Goal: Communication & Community: Connect with others

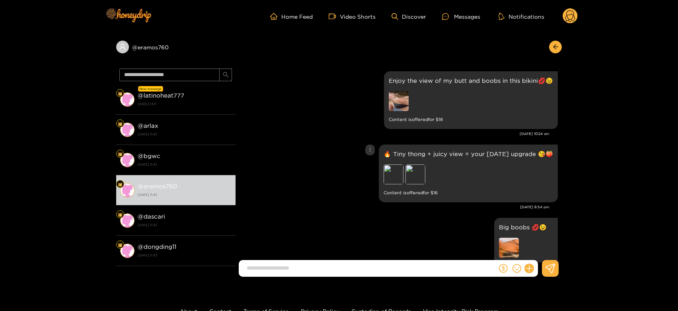
click at [383, 174] on div "🔥 Tiny thong + juicy view = your [DATE] upgrade 😘🍑 Preview Preview Content is o…" at bounding box center [468, 174] width 179 height 58
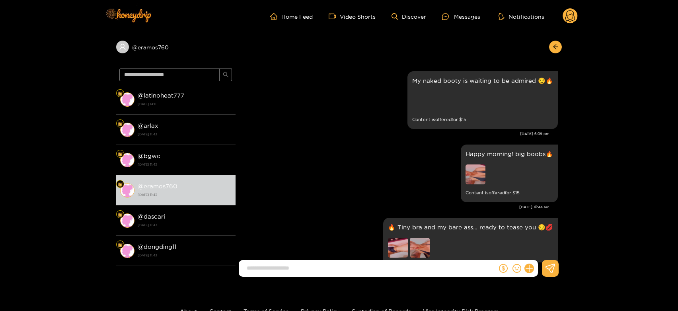
scroll to position [1587, 0]
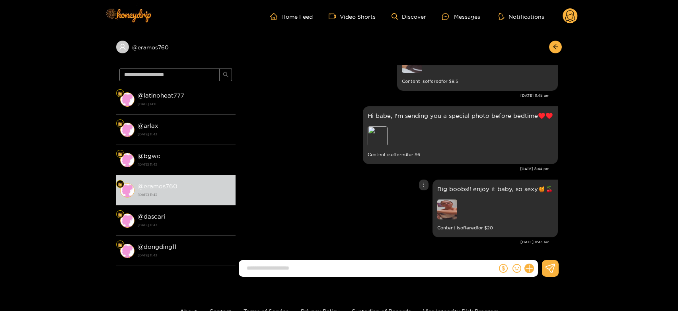
click at [455, 209] on img at bounding box center [447, 209] width 20 height 20
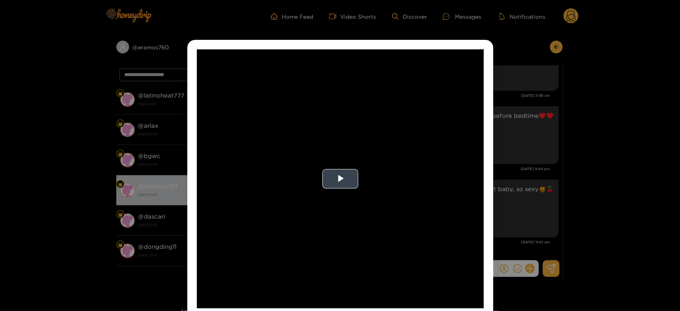
click at [401, 209] on video "Video Player" at bounding box center [340, 178] width 287 height 259
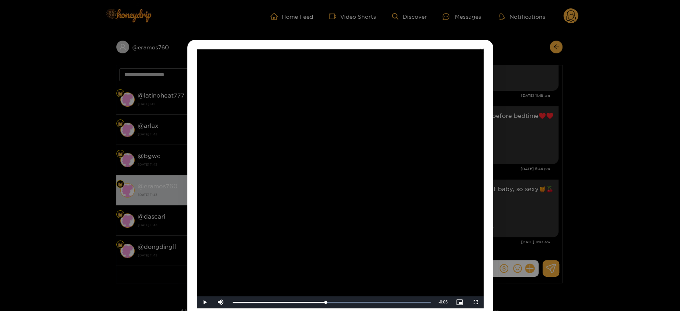
drag, startPoint x: 500, startPoint y: 221, endPoint x: 500, endPoint y: 227, distance: 5.2
click at [500, 227] on div "**********" at bounding box center [340, 155] width 680 height 311
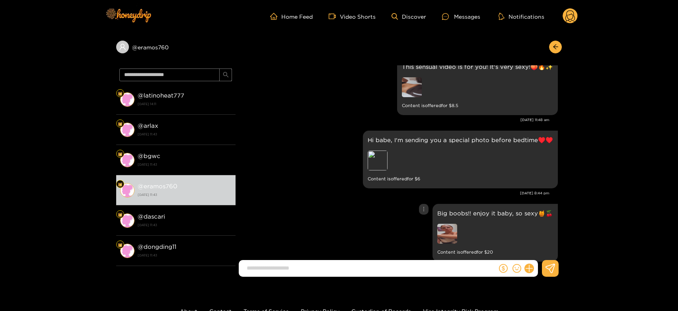
scroll to position [1543, 0]
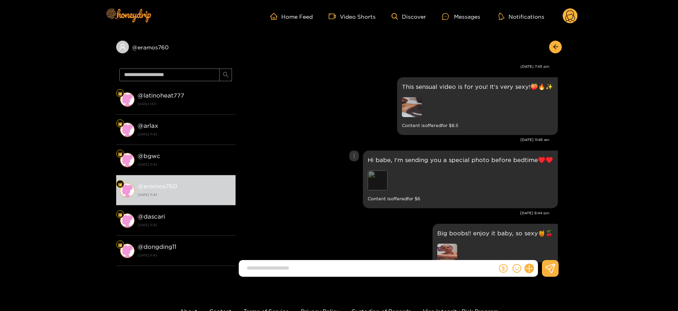
click at [385, 177] on div "Preview" at bounding box center [378, 180] width 20 height 20
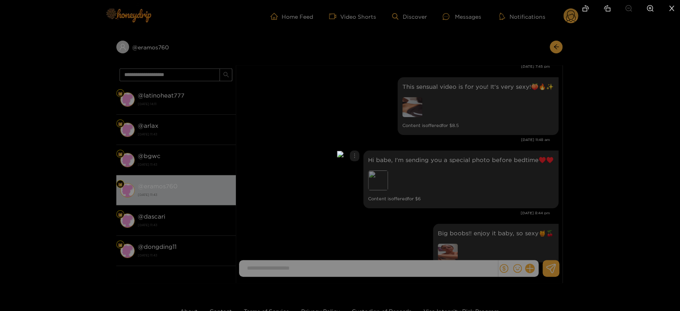
click at [507, 178] on div at bounding box center [340, 155] width 680 height 311
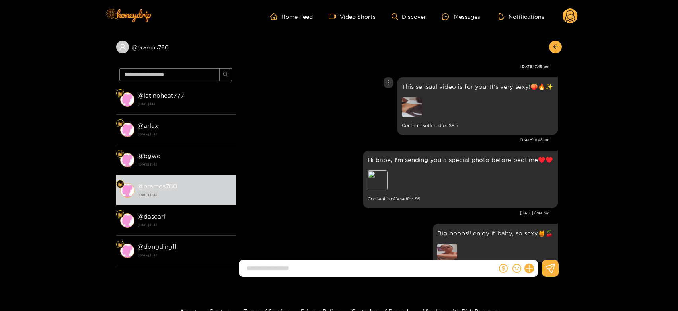
click at [410, 105] on img at bounding box center [412, 107] width 20 height 20
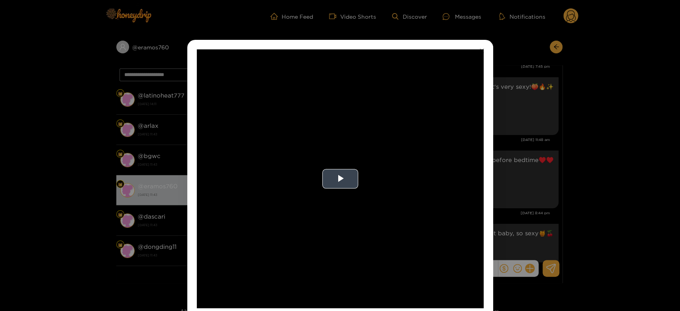
click at [397, 166] on video "Video Player" at bounding box center [340, 178] width 287 height 259
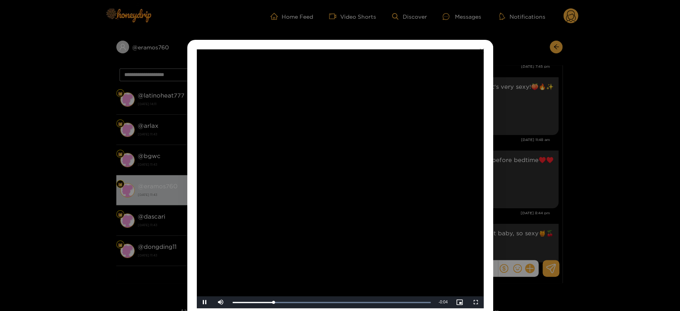
click at [397, 166] on video "Video Player" at bounding box center [340, 178] width 287 height 259
click at [513, 164] on div "**********" at bounding box center [340, 155] width 680 height 311
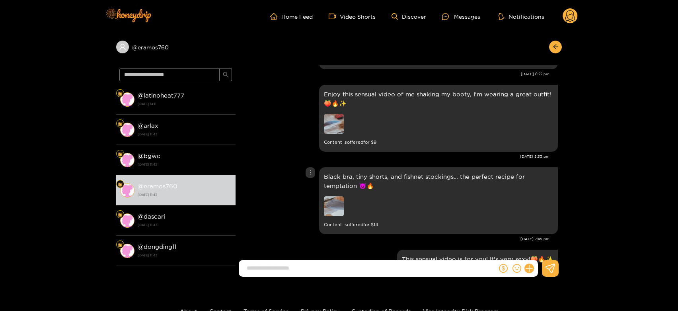
scroll to position [1322, 0]
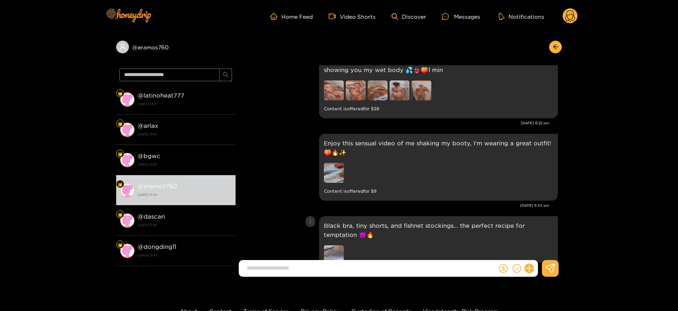
click at [332, 257] on img at bounding box center [334, 255] width 20 height 20
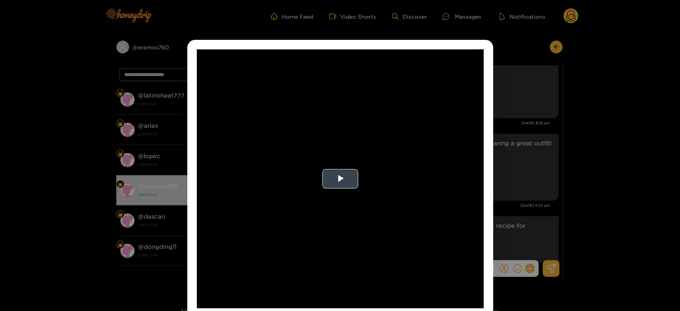
click at [337, 203] on video "Video Player" at bounding box center [340, 178] width 287 height 259
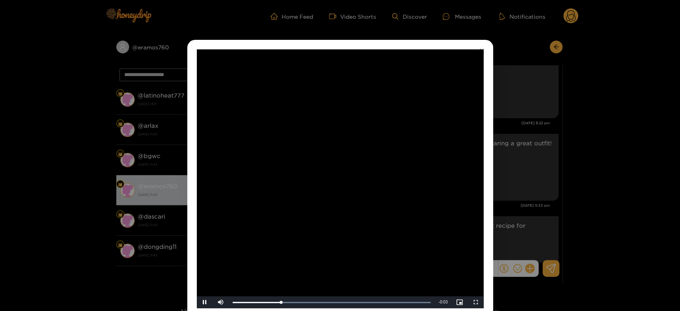
click at [337, 203] on video "Video Player" at bounding box center [340, 178] width 287 height 259
click at [521, 197] on div "**********" at bounding box center [340, 155] width 680 height 311
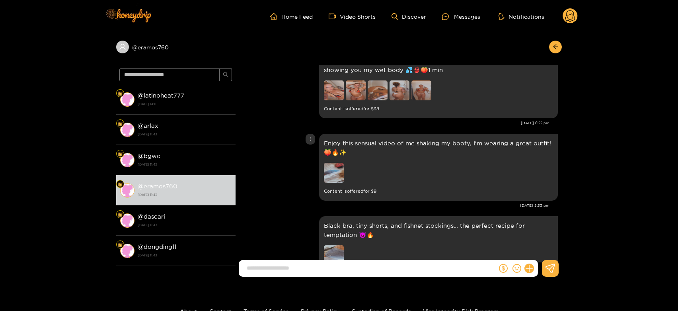
click at [332, 168] on img at bounding box center [334, 173] width 20 height 20
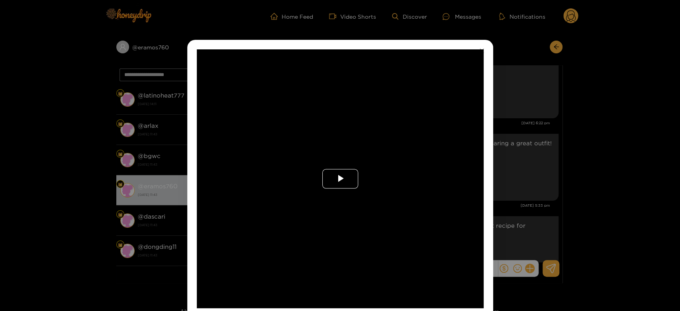
click at [332, 169] on button "Play Video" at bounding box center [340, 179] width 36 height 20
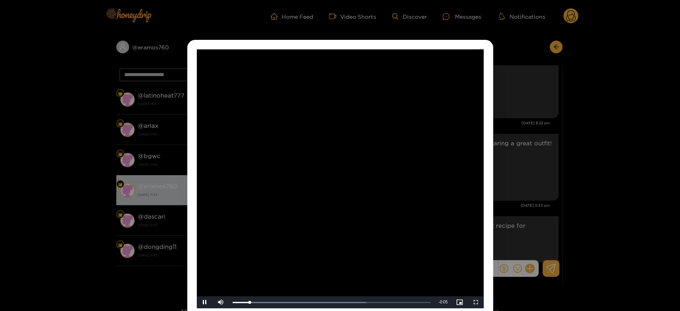
click at [332, 168] on video "Video Player" at bounding box center [340, 178] width 287 height 259
click at [520, 187] on div "**********" at bounding box center [340, 155] width 680 height 311
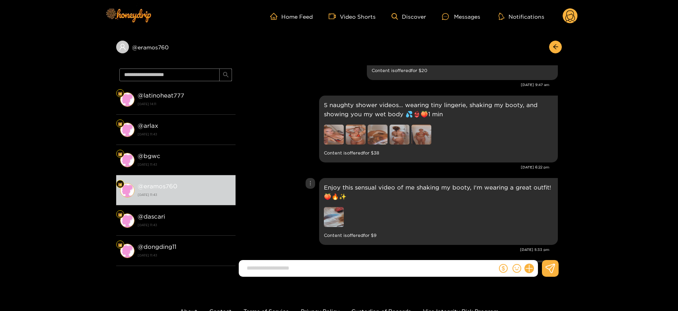
scroll to position [1233, 0]
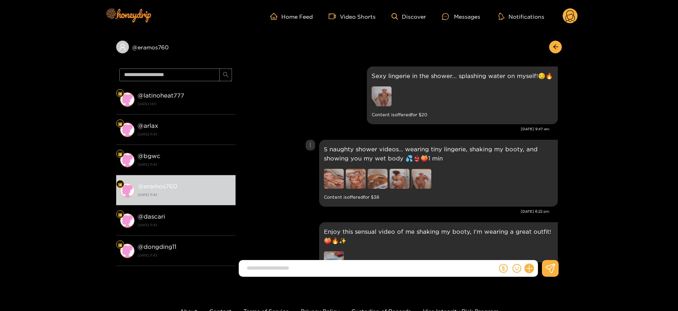
click at [383, 178] on img at bounding box center [378, 179] width 20 height 20
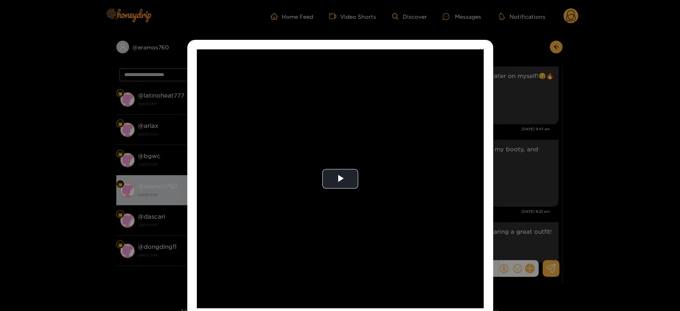
click at [541, 178] on div "**********" at bounding box center [340, 155] width 680 height 311
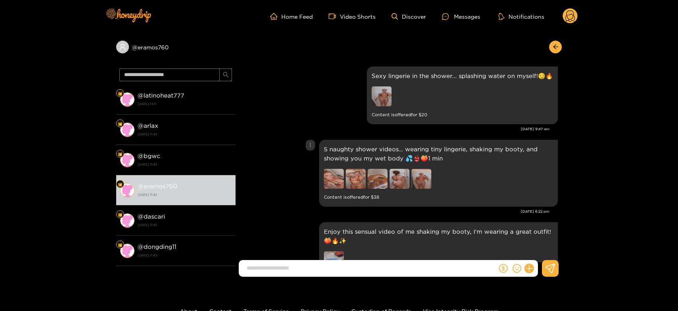
click at [337, 181] on img at bounding box center [334, 179] width 20 height 20
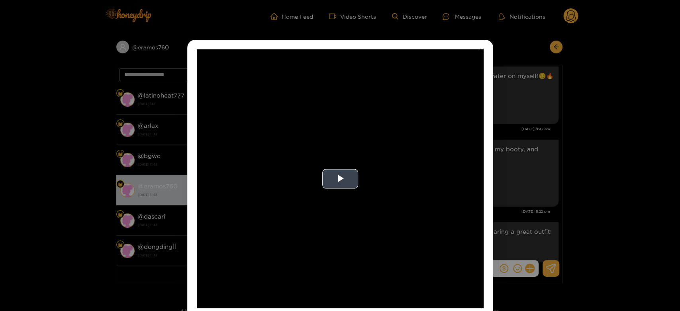
click at [386, 182] on video "Video Player" at bounding box center [340, 178] width 287 height 259
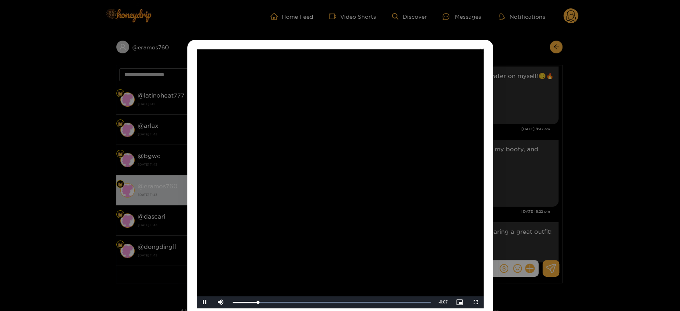
click at [386, 182] on video "Video Player" at bounding box center [340, 178] width 287 height 259
click at [529, 185] on div "**********" at bounding box center [340, 155] width 680 height 311
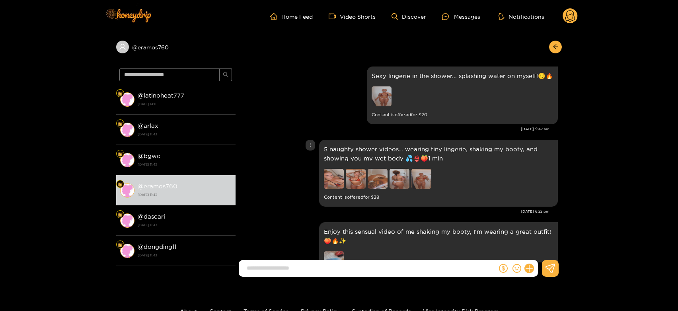
click at [424, 176] on img at bounding box center [422, 179] width 20 height 20
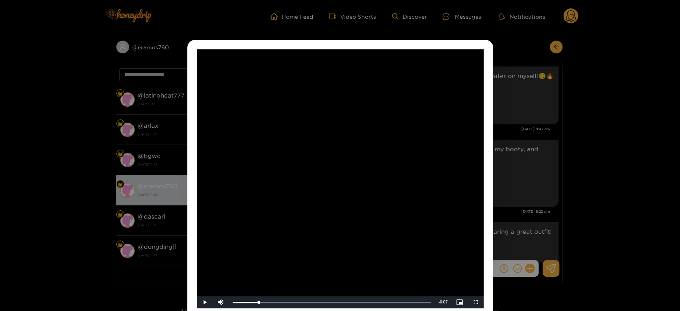
click at [533, 170] on div "**********" at bounding box center [340, 155] width 680 height 311
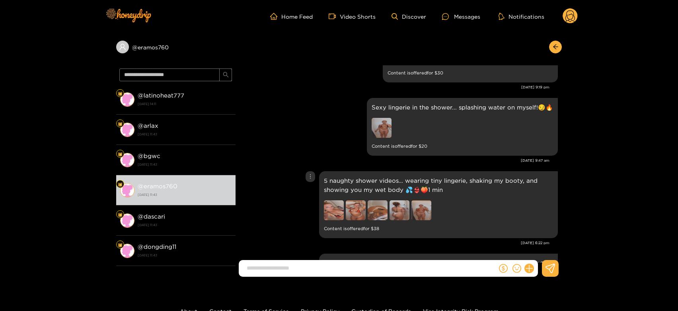
scroll to position [1189, 0]
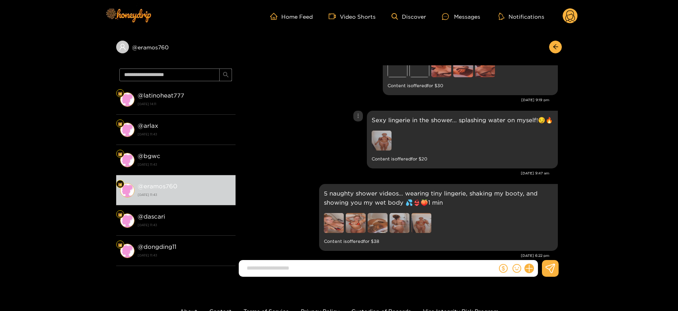
click at [389, 141] on img at bounding box center [382, 141] width 20 height 20
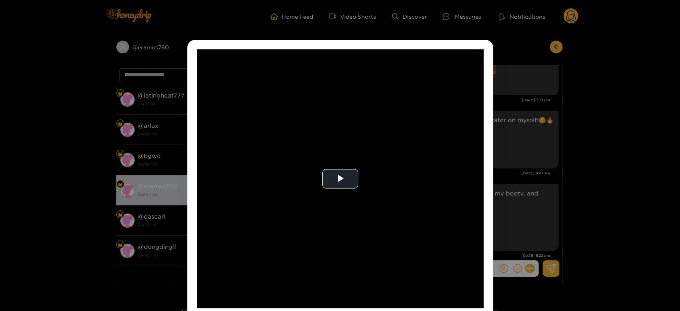
click at [389, 141] on video "Video Player" at bounding box center [340, 178] width 287 height 259
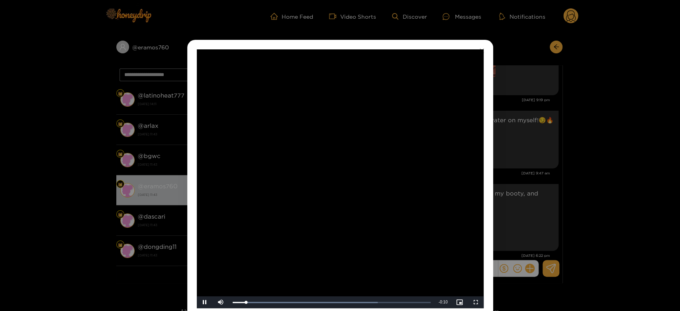
click at [389, 141] on video "Video Player" at bounding box center [340, 178] width 287 height 259
click at [497, 141] on div "**********" at bounding box center [340, 155] width 680 height 311
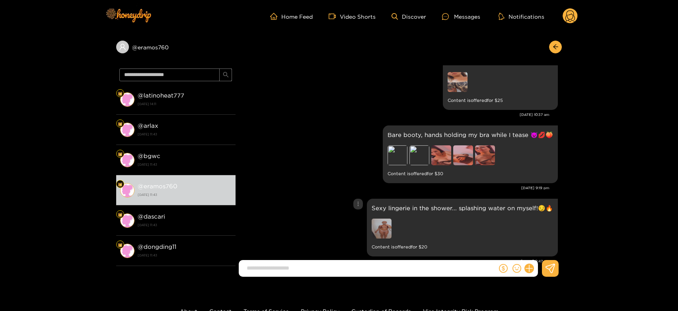
scroll to position [1101, 0]
click at [389, 147] on div "Preview" at bounding box center [398, 156] width 20 height 20
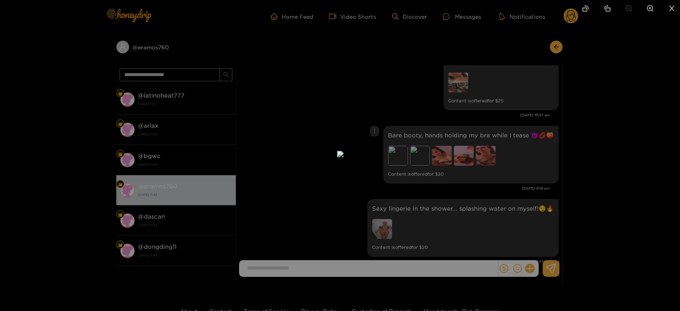
click at [441, 145] on div at bounding box center [340, 155] width 680 height 311
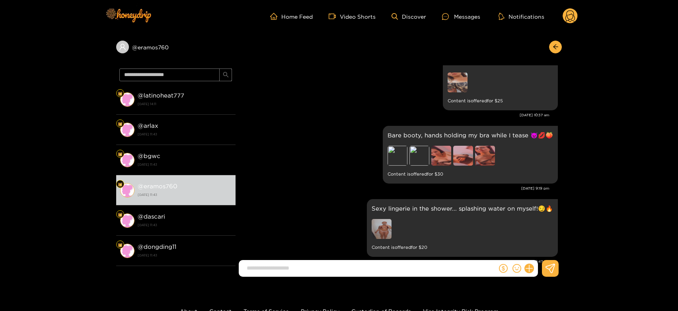
click at [456, 83] on img at bounding box center [458, 82] width 20 height 20
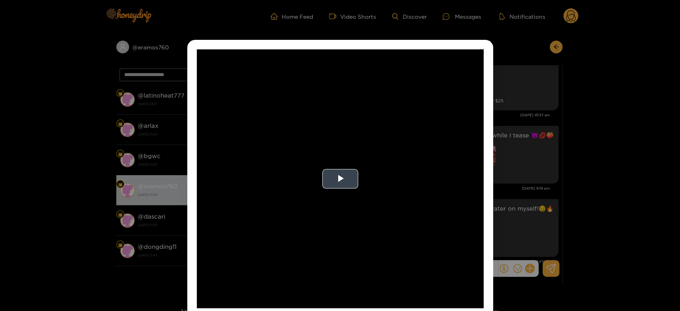
click at [405, 145] on video "Video Player" at bounding box center [340, 178] width 287 height 259
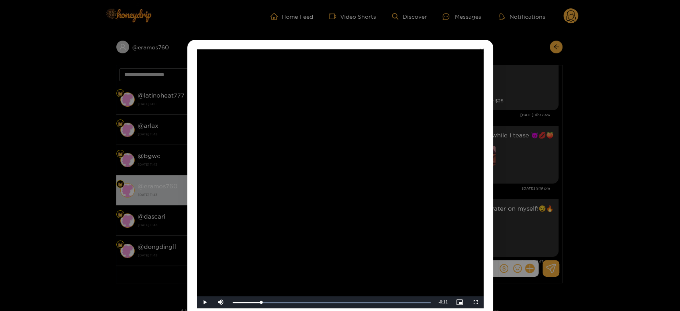
click at [556, 166] on div "**********" at bounding box center [340, 155] width 680 height 311
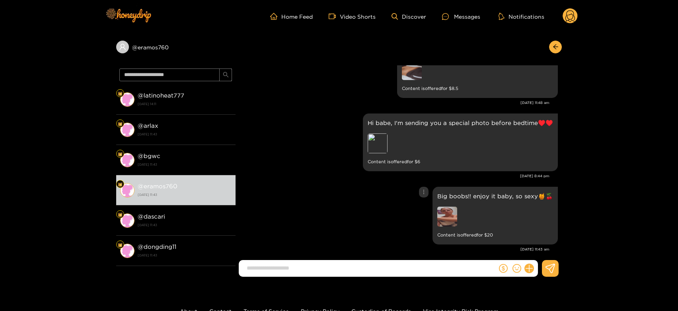
scroll to position [1587, 0]
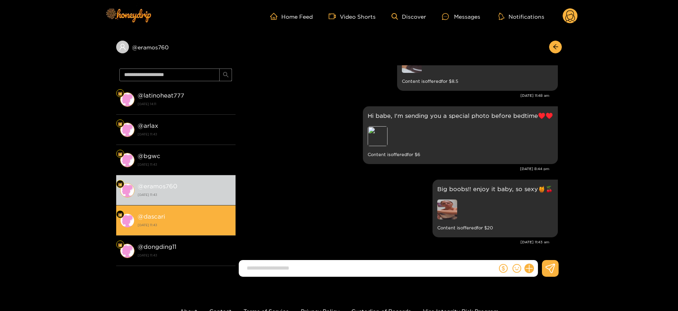
click at [192, 215] on div "@ dascari 15 September 2025 11:43" at bounding box center [185, 220] width 94 height 18
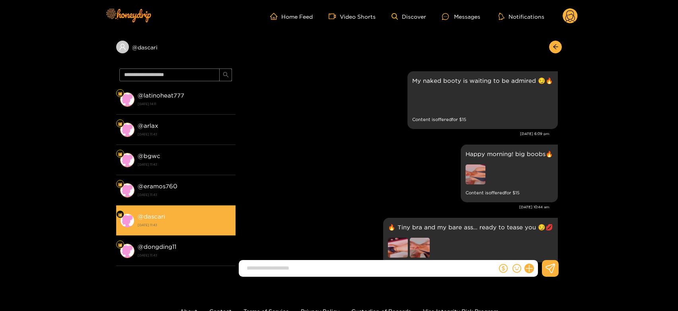
scroll to position [1587, 0]
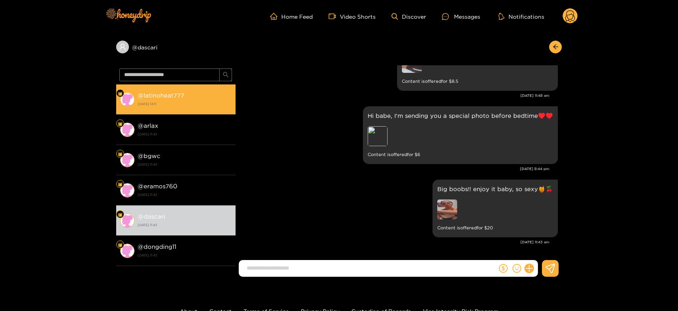
click at [194, 114] on li "@ latinoheat777 15 September 2025 14:11" at bounding box center [175, 99] width 119 height 30
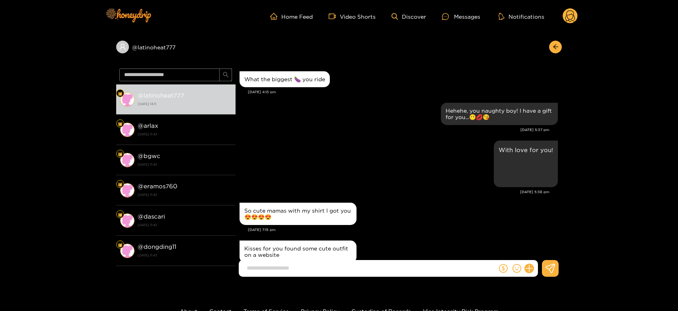
scroll to position [786, 0]
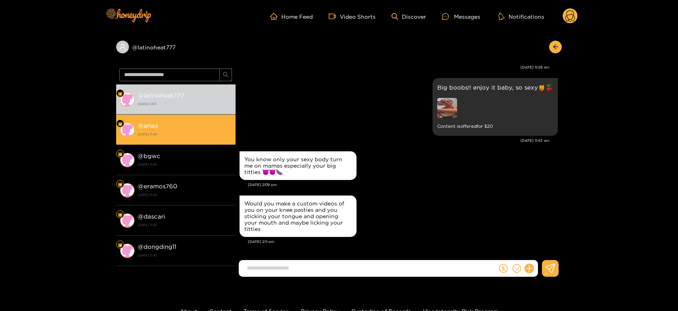
click at [183, 141] on li "@ arlax [DATE] 11:43" at bounding box center [175, 130] width 119 height 30
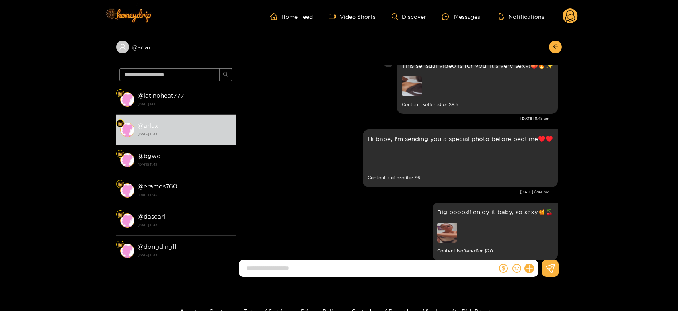
scroll to position [1587, 0]
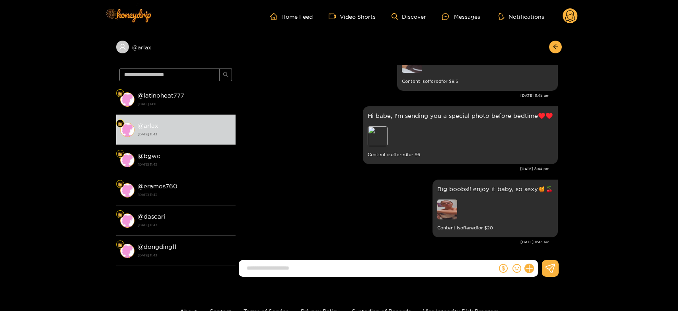
drag, startPoint x: 576, startPoint y: 15, endPoint x: 574, endPoint y: 20, distance: 5.2
click at [574, 20] on g at bounding box center [570, 16] width 15 height 16
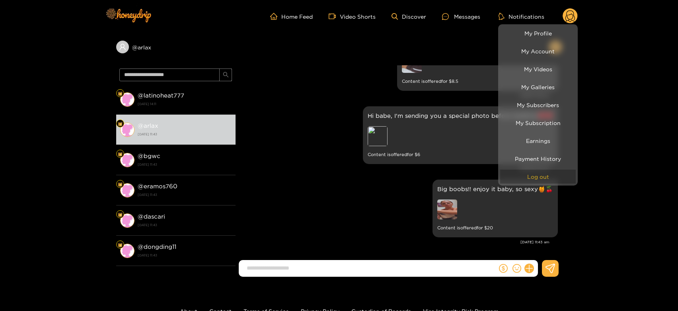
click at [533, 171] on button "Log out" at bounding box center [538, 177] width 76 height 14
